Goal: Task Accomplishment & Management: Use online tool/utility

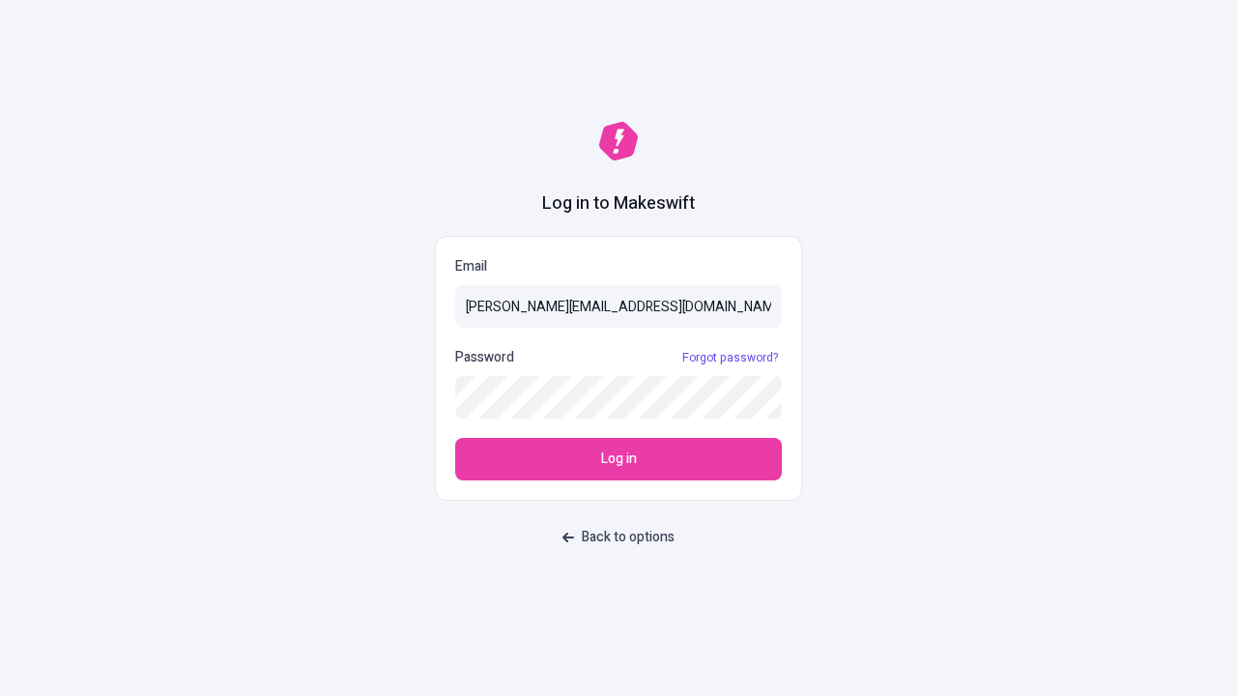
type input "[PERSON_NAME][EMAIL_ADDRESS][DOMAIN_NAME]"
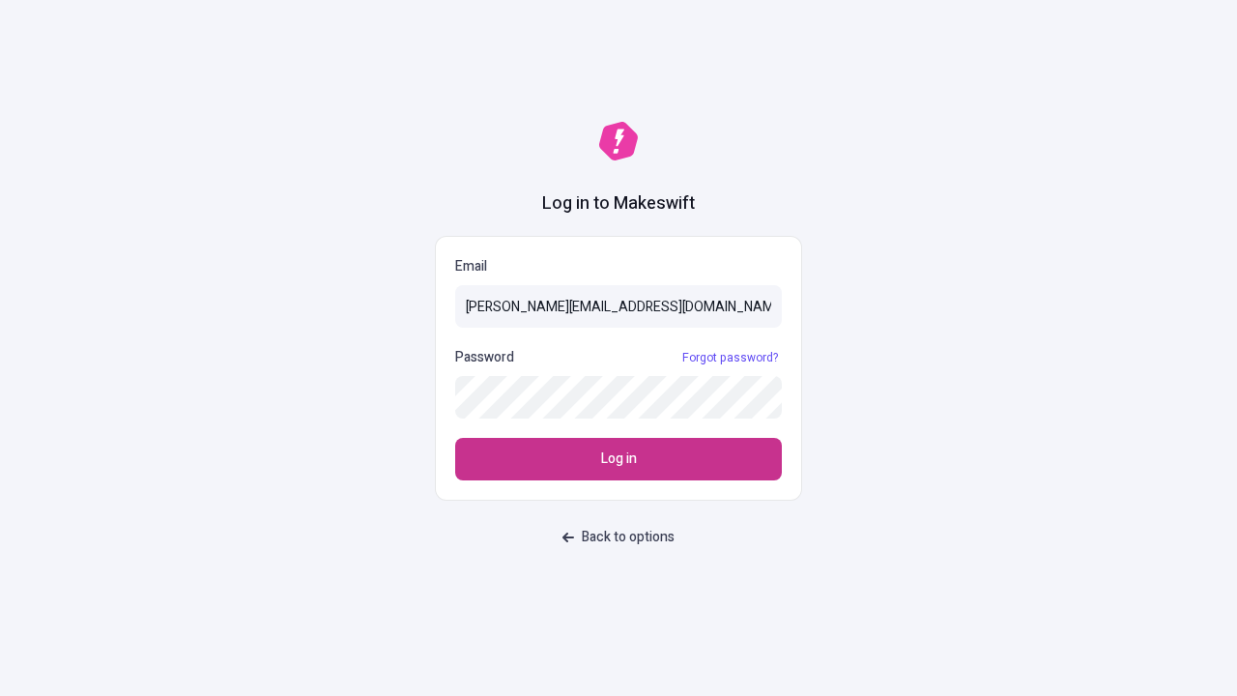
click at [619, 459] on span "Log in" at bounding box center [619, 458] width 36 height 21
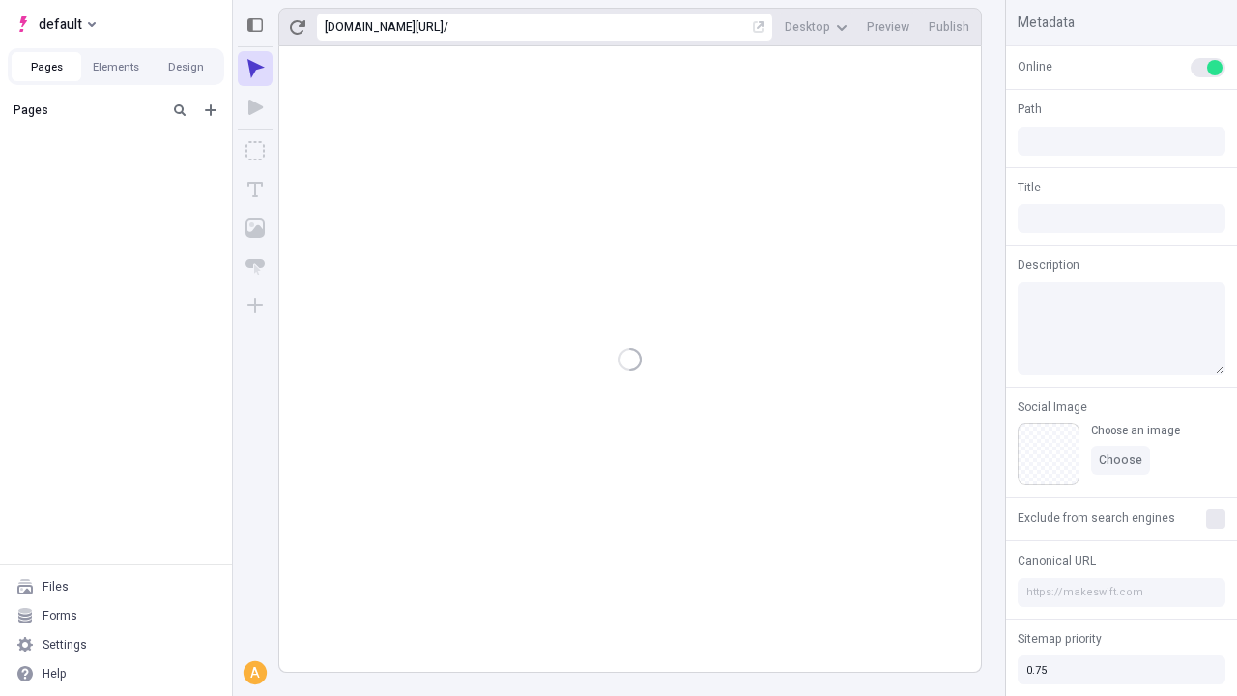
type input "/deep-link-umbra"
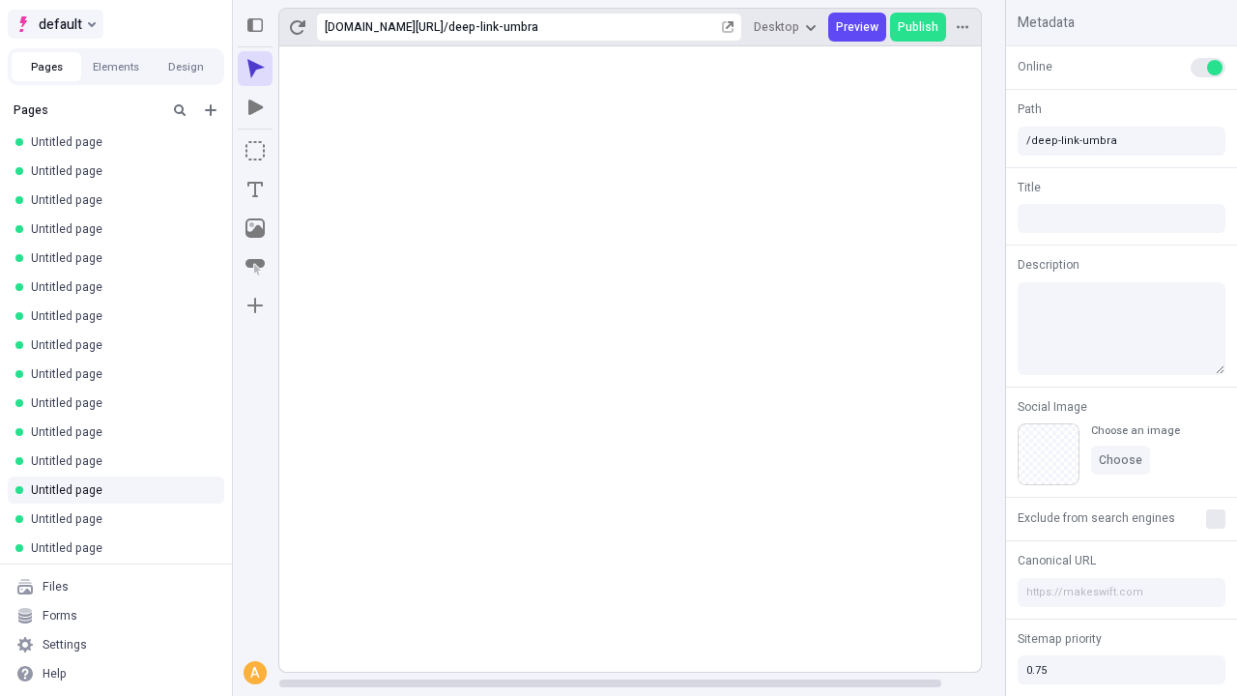
click at [54, 24] on span "default" at bounding box center [60, 24] width 43 height 23
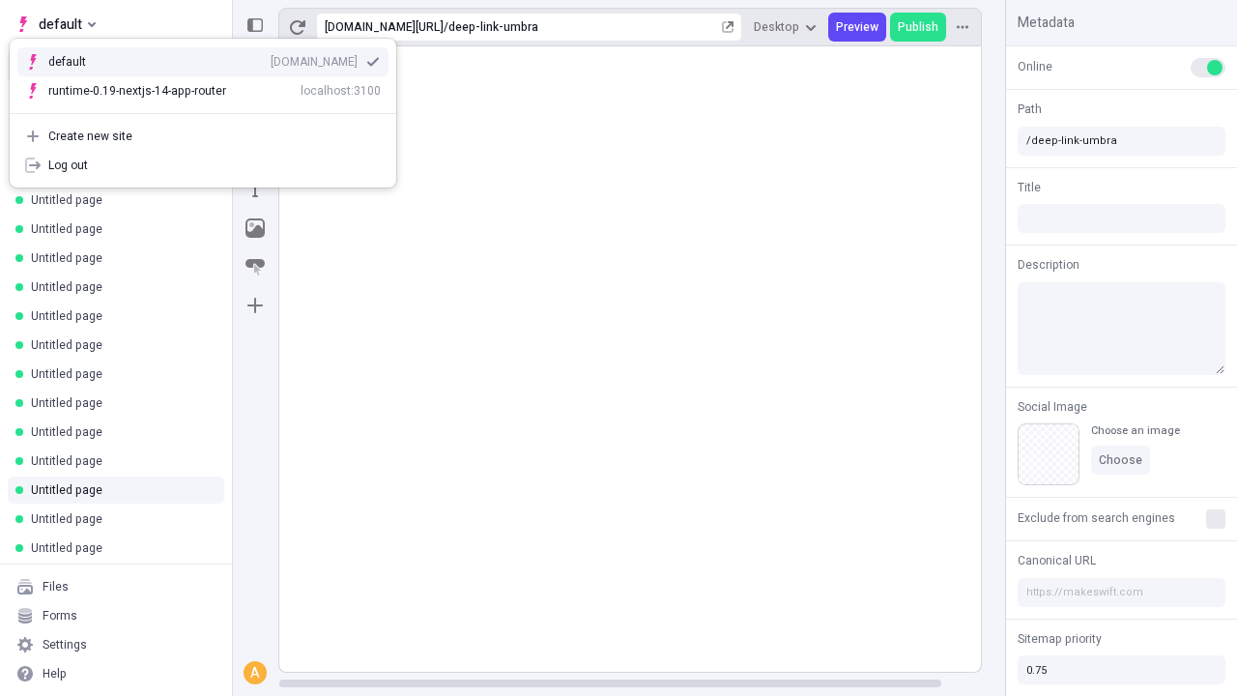
click at [271, 58] on div "qee9k4dy7d.staging.makeswift.site" at bounding box center [314, 61] width 87 height 15
click at [211, 110] on icon "Add new" at bounding box center [211, 110] width 12 height 12
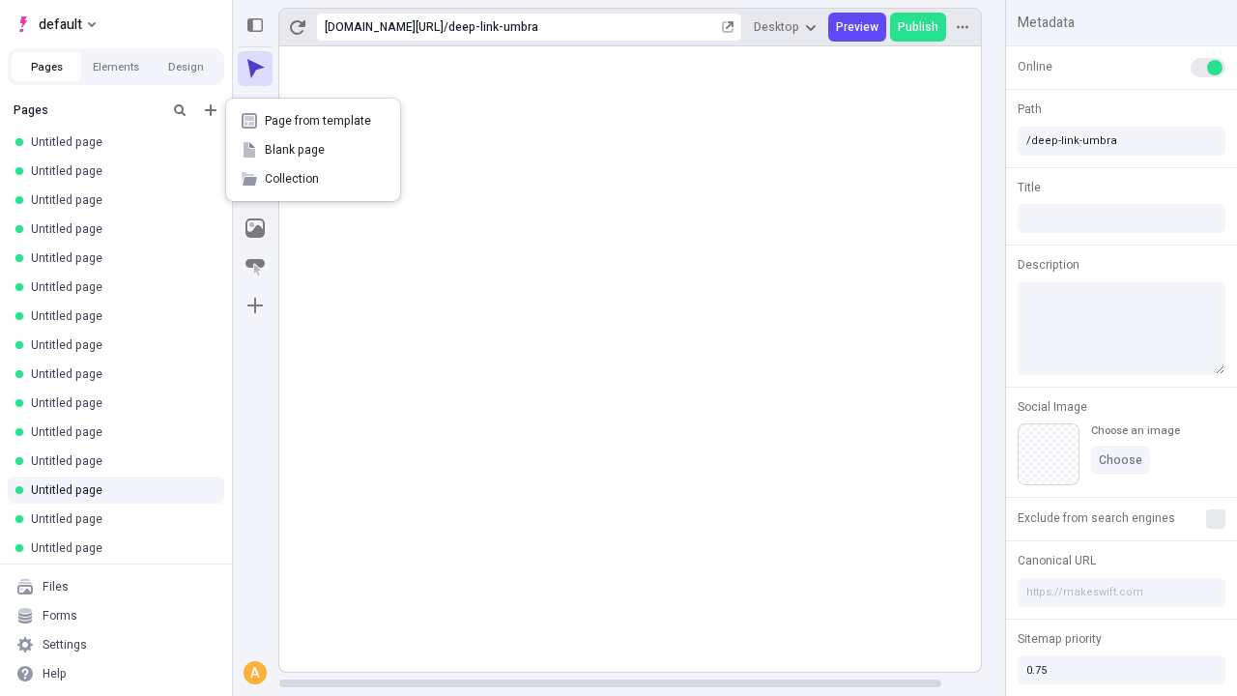
click at [313, 150] on span "Blank page" at bounding box center [325, 149] width 120 height 15
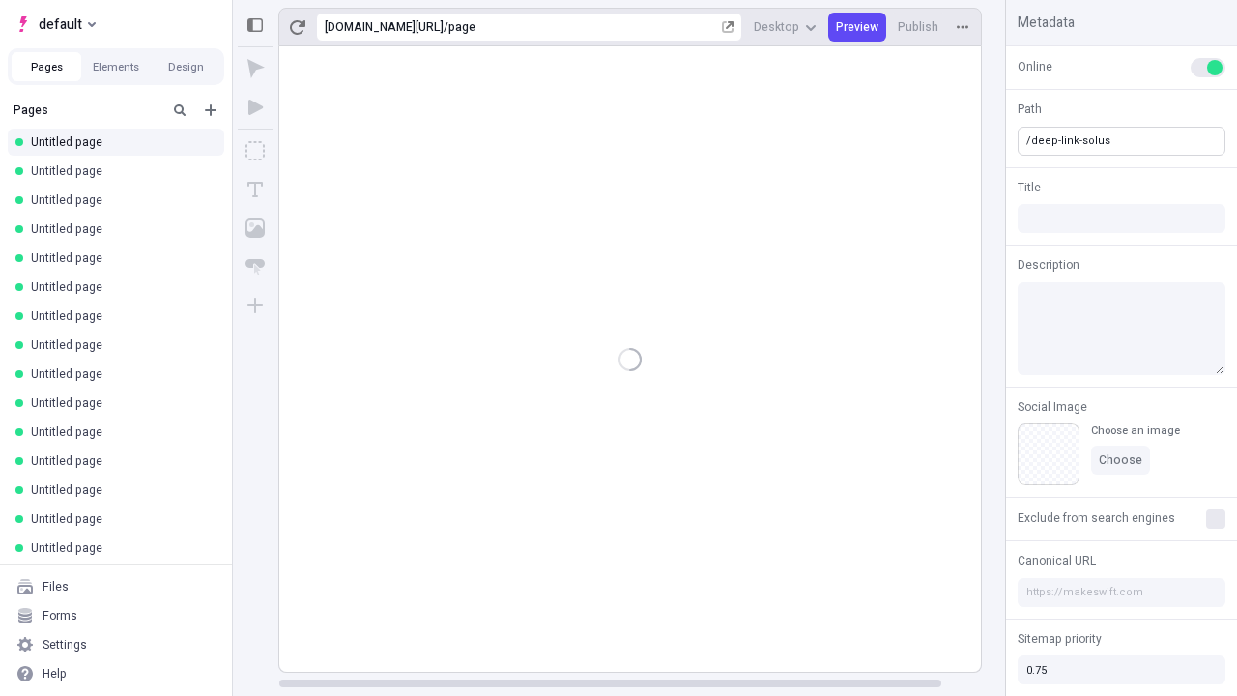
type input "/deep-link-solus"
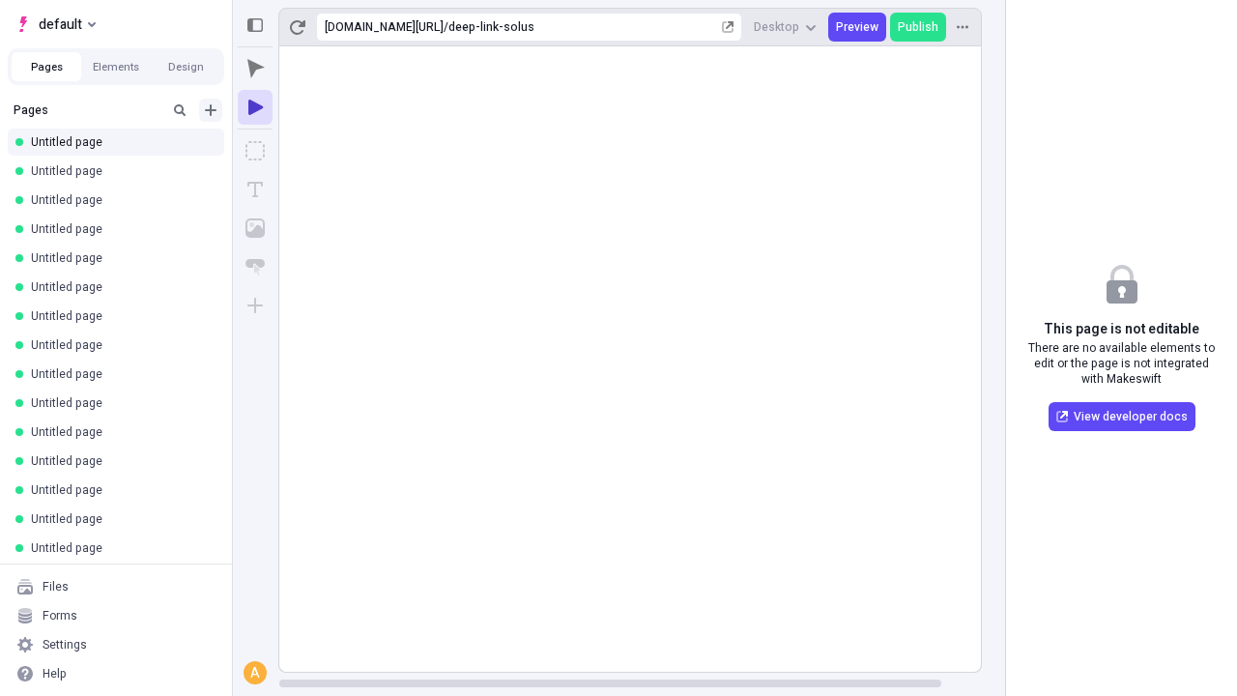
click at [211, 110] on icon "Add new" at bounding box center [211, 110] width 12 height 12
click at [313, 150] on span "Blank page" at bounding box center [325, 149] width 120 height 15
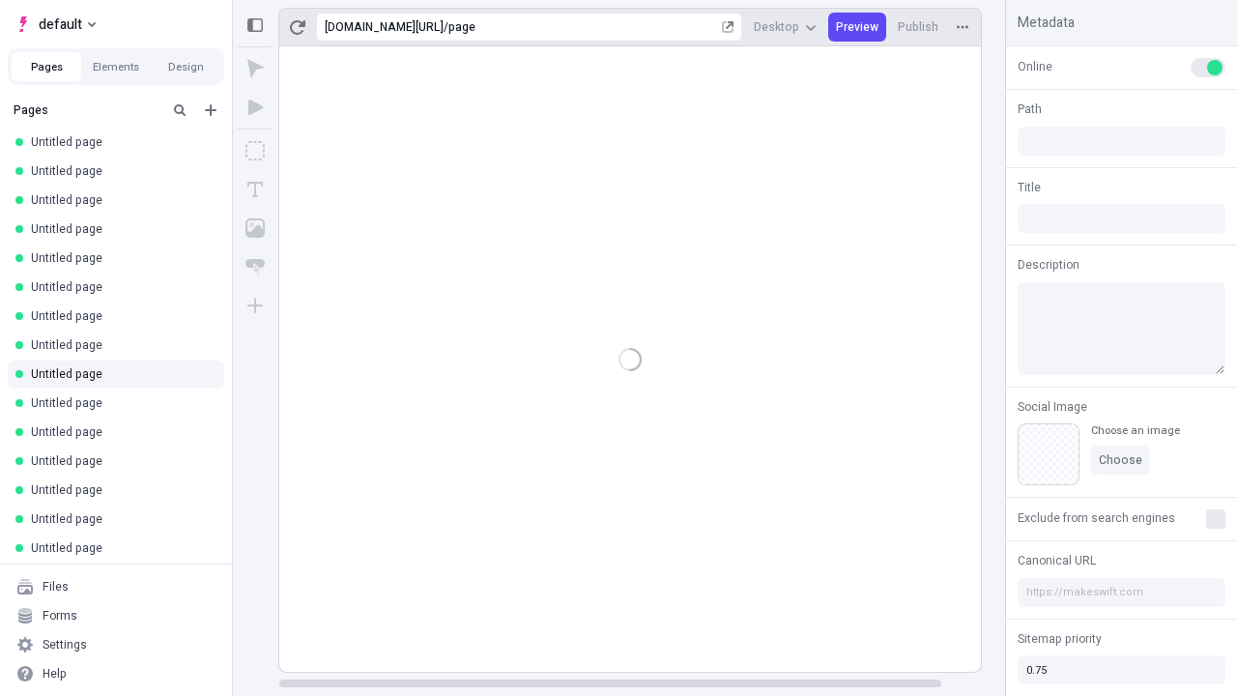
type input "/page"
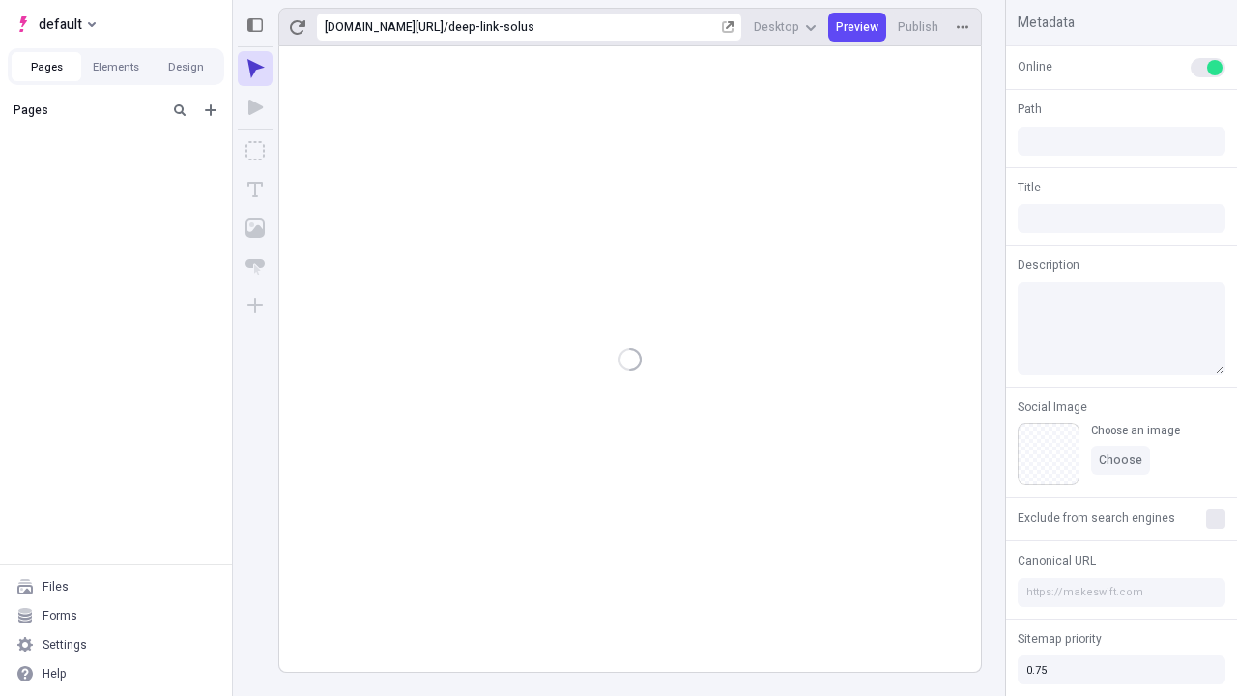
type input "/deep-link-solus"
